Goal: Task Accomplishment & Management: Use online tool/utility

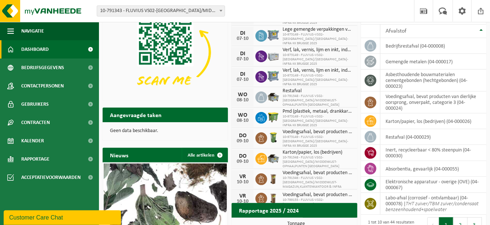
scroll to position [61, 0]
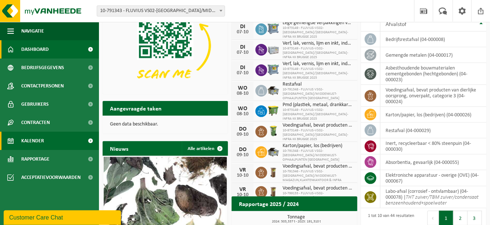
click at [60, 143] on link "Kalender" at bounding box center [49, 141] width 99 height 18
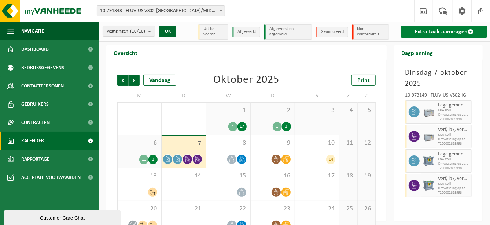
click at [444, 31] on link "Extra taak aanvragen" at bounding box center [444, 32] width 86 height 12
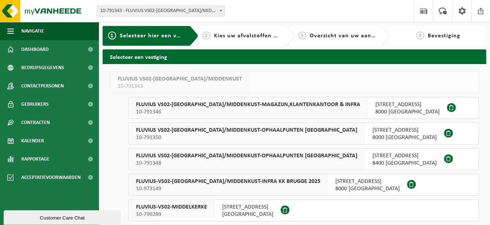
click at [254, 179] on span "FLUVIUS-VS02-BRUGGE/MIDDENKUST-INFRA KK BRUGGE 2025" at bounding box center [228, 181] width 184 height 7
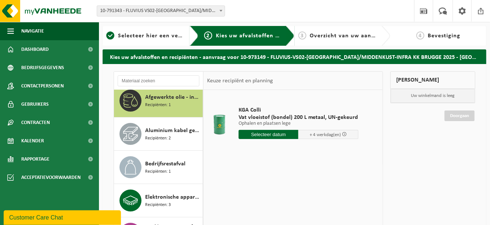
scroll to position [12, 0]
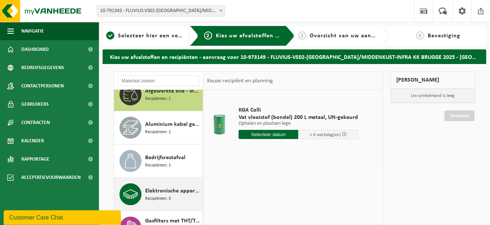
click at [184, 187] on span "Elektronische apparatuur - overige (OVE)" at bounding box center [173, 191] width 56 height 9
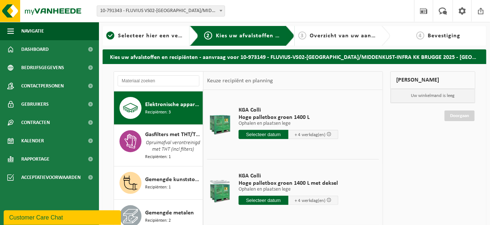
scroll to position [95, 0]
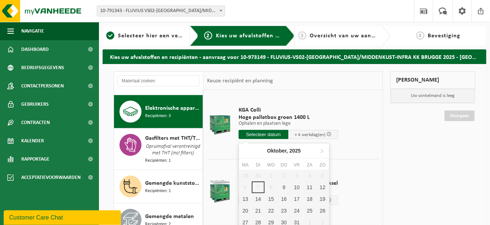
click at [260, 133] on input "text" at bounding box center [264, 134] width 50 height 9
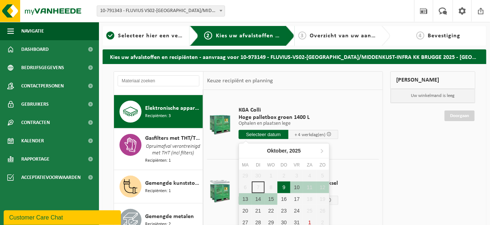
click at [282, 184] on div "9" at bounding box center [284, 188] width 13 height 12
type input "Van 2025-10-09"
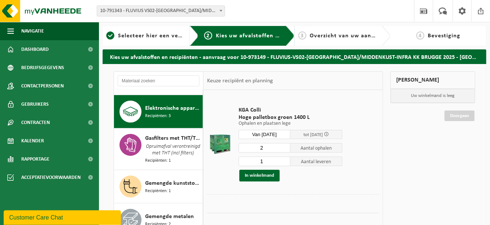
type input "2"
click at [284, 146] on input "2" at bounding box center [265, 148] width 52 height 10
type input "2"
click at [284, 159] on input "2" at bounding box center [265, 162] width 52 height 10
click at [273, 176] on button "In winkelmand" at bounding box center [259, 176] width 40 height 12
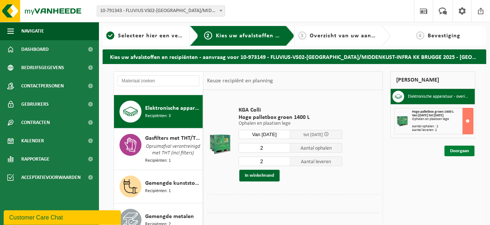
click at [453, 151] on link "Doorgaan" at bounding box center [460, 151] width 30 height 11
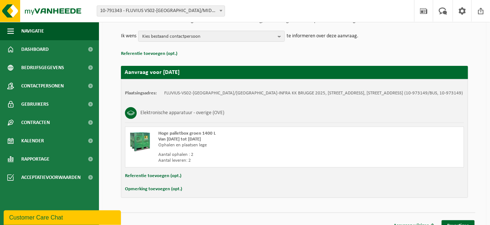
scroll to position [94, 0]
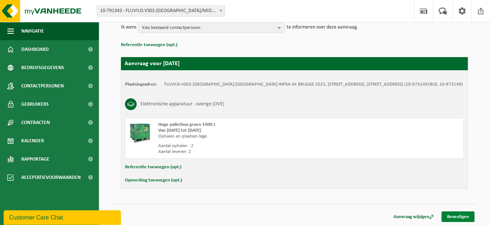
click at [467, 214] on link "Bevestigen" at bounding box center [458, 217] width 33 height 11
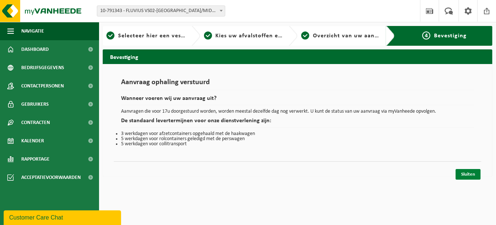
click at [474, 174] on link "Sluiten" at bounding box center [467, 174] width 25 height 11
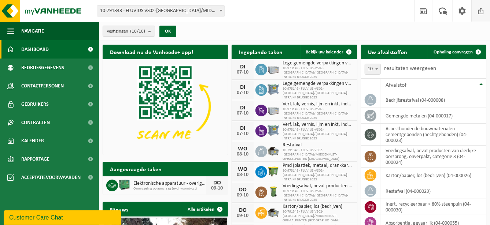
click at [485, 8] on span at bounding box center [480, 11] width 11 height 22
